Goal: Task Accomplishment & Management: Use online tool/utility

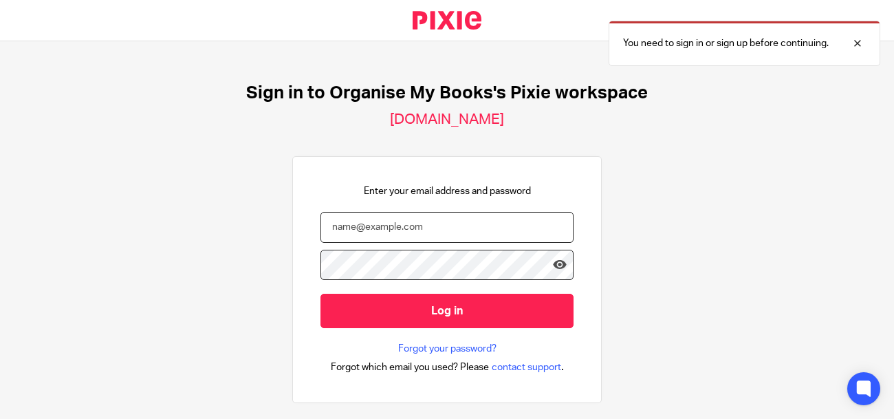
click at [371, 230] on input "email" at bounding box center [447, 227] width 253 height 31
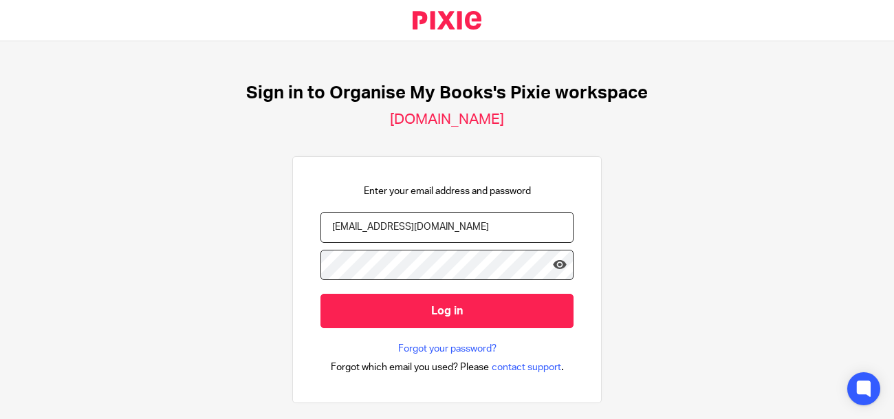
type input "[EMAIL_ADDRESS][DOMAIN_NAME]"
click at [321, 294] on input "Log in" at bounding box center [447, 311] width 253 height 34
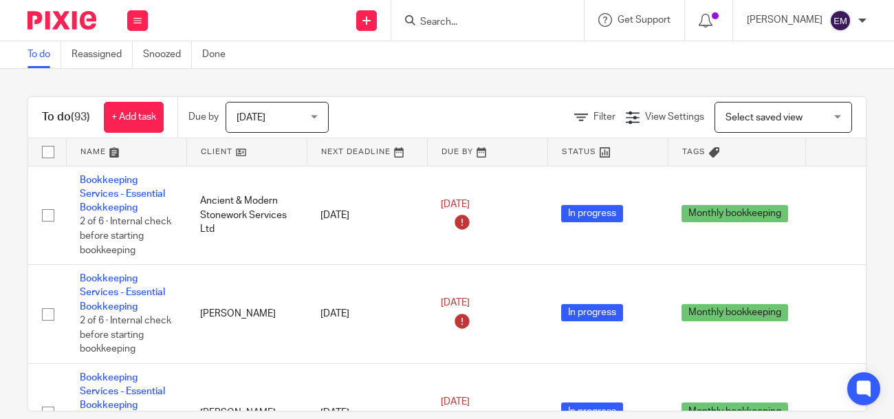
click at [463, 26] on input "Search" at bounding box center [481, 23] width 124 height 12
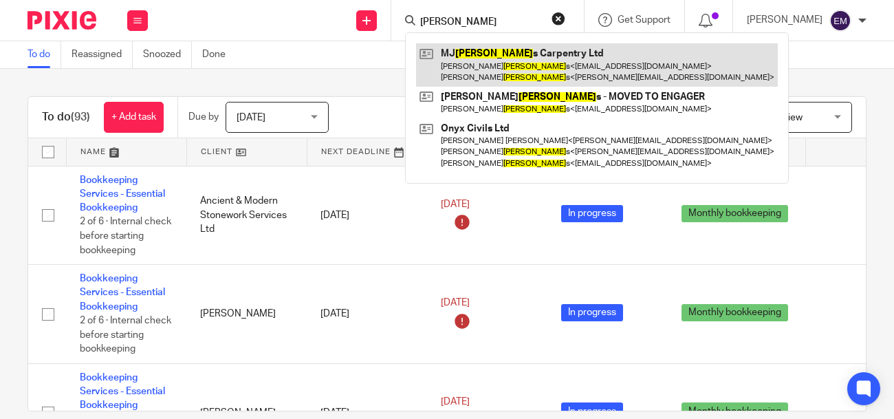
type input "willim"
click at [508, 66] on link at bounding box center [597, 64] width 362 height 43
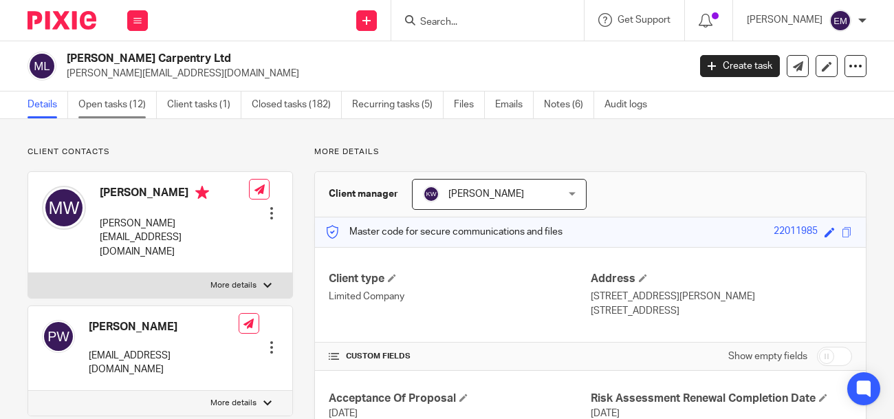
click at [130, 117] on link "Open tasks (12)" at bounding box center [117, 104] width 78 height 27
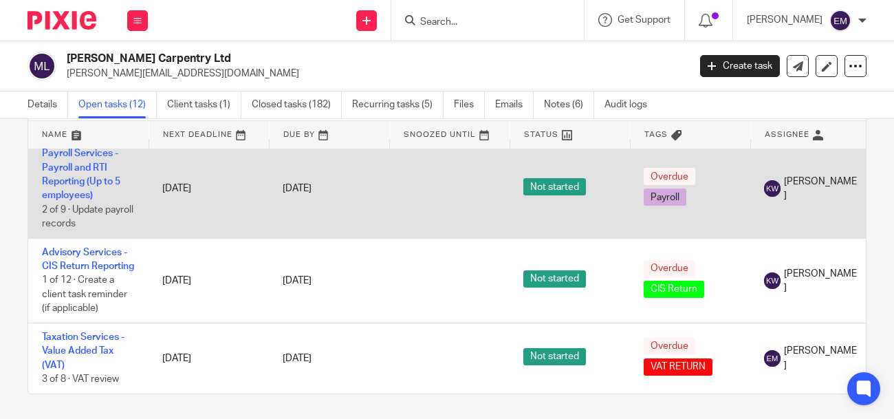
scroll to position [69, 0]
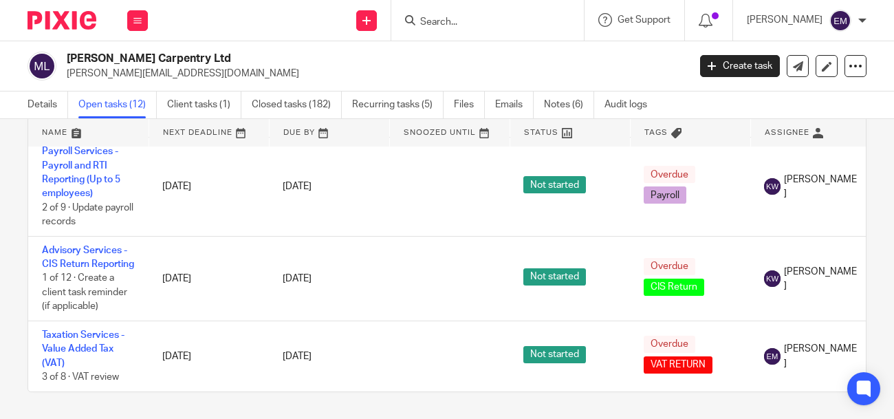
click at [873, 286] on div "Open tasks (12) Create task Filter Name Next Deadline Due By Snoozed Until Stat…" at bounding box center [447, 269] width 894 height 300
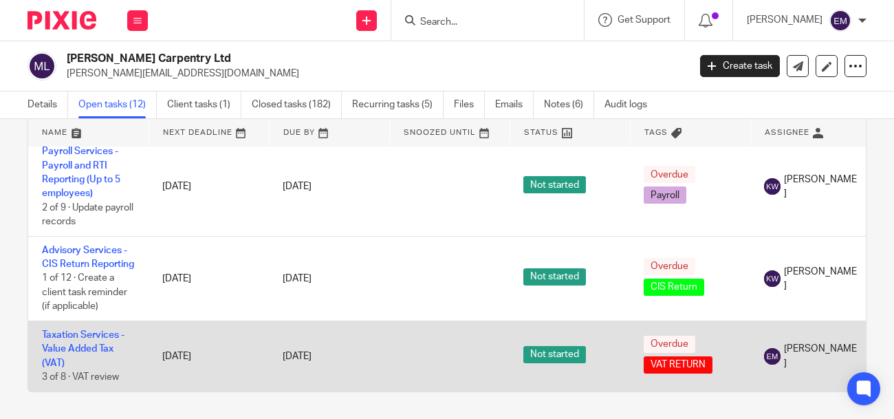
click at [399, 372] on td at bounding box center [449, 356] width 120 height 70
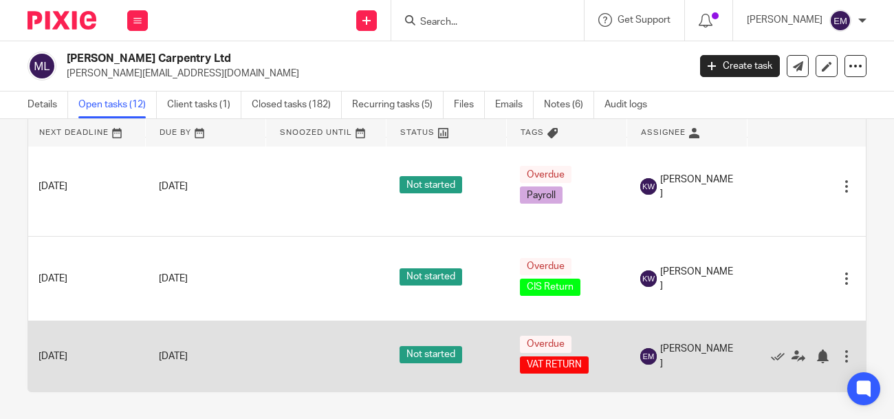
scroll to position [831, 124]
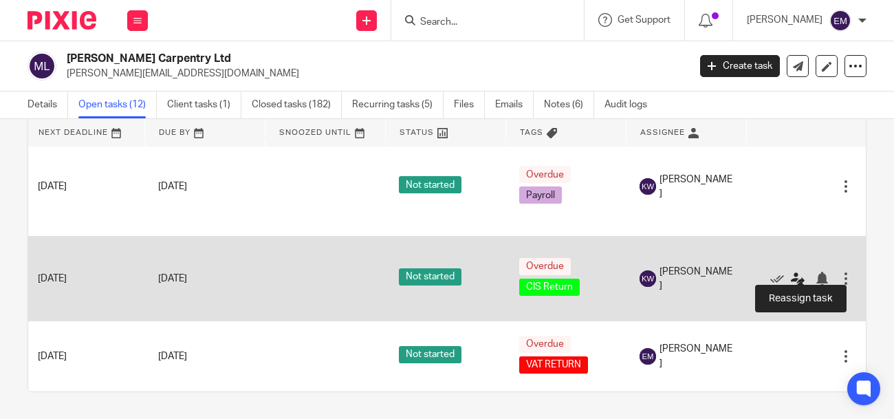
click at [798, 272] on icon at bounding box center [798, 279] width 14 height 14
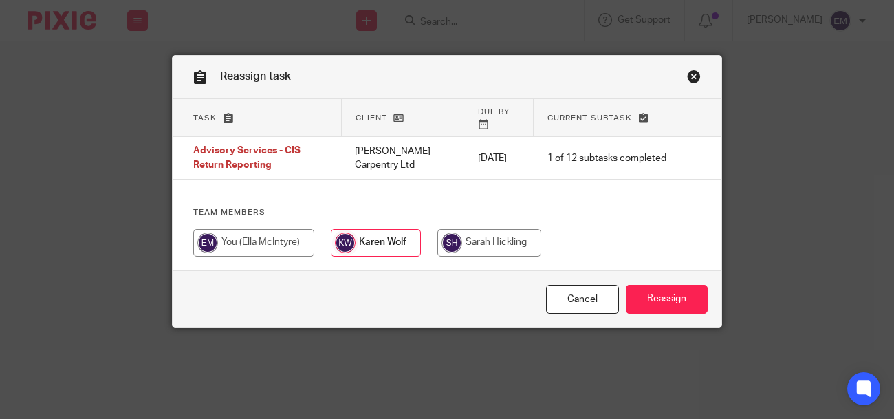
click at [265, 230] on input "radio" at bounding box center [253, 243] width 121 height 28
radio input "true"
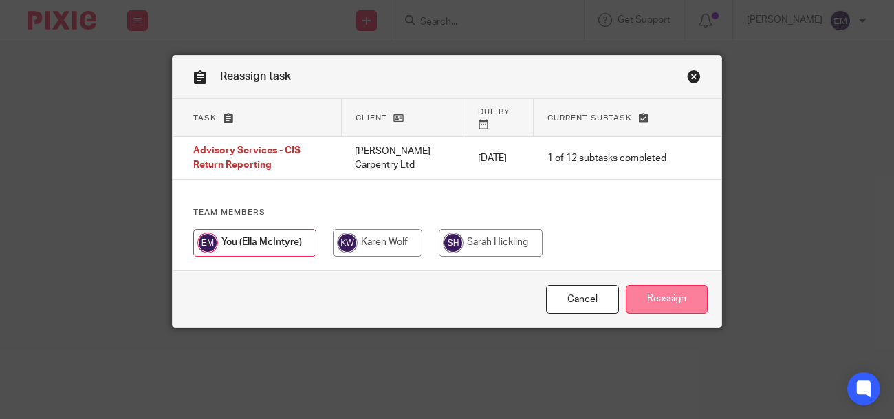
click at [683, 302] on input "Reassign" at bounding box center [667, 300] width 82 height 30
